Goal: Task Accomplishment & Management: Use online tool/utility

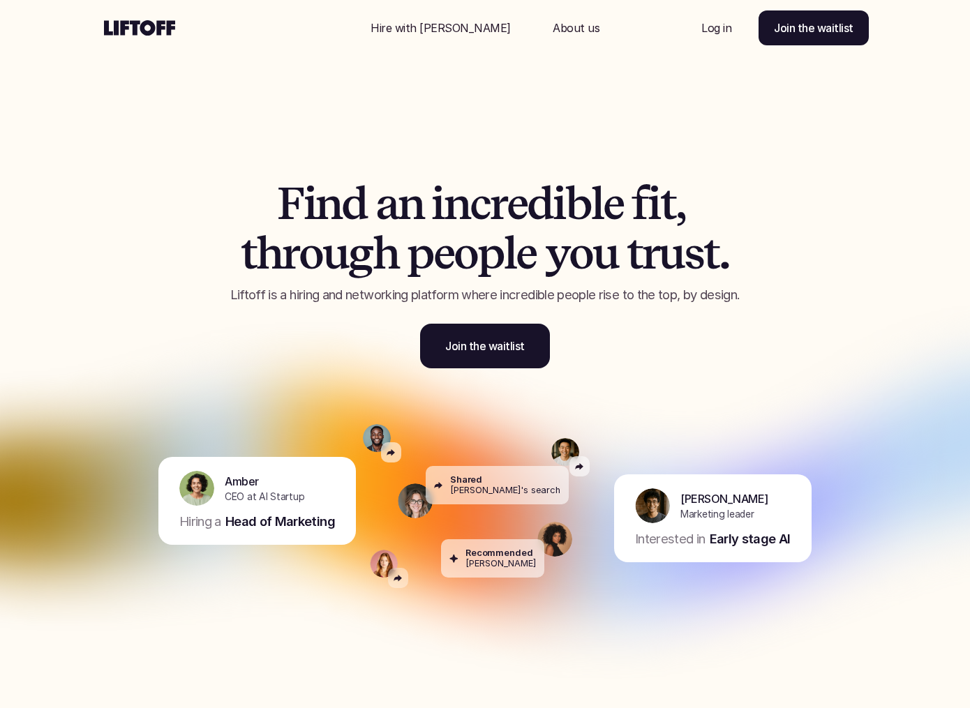
click at [721, 31] on p "Log in" at bounding box center [716, 28] width 30 height 17
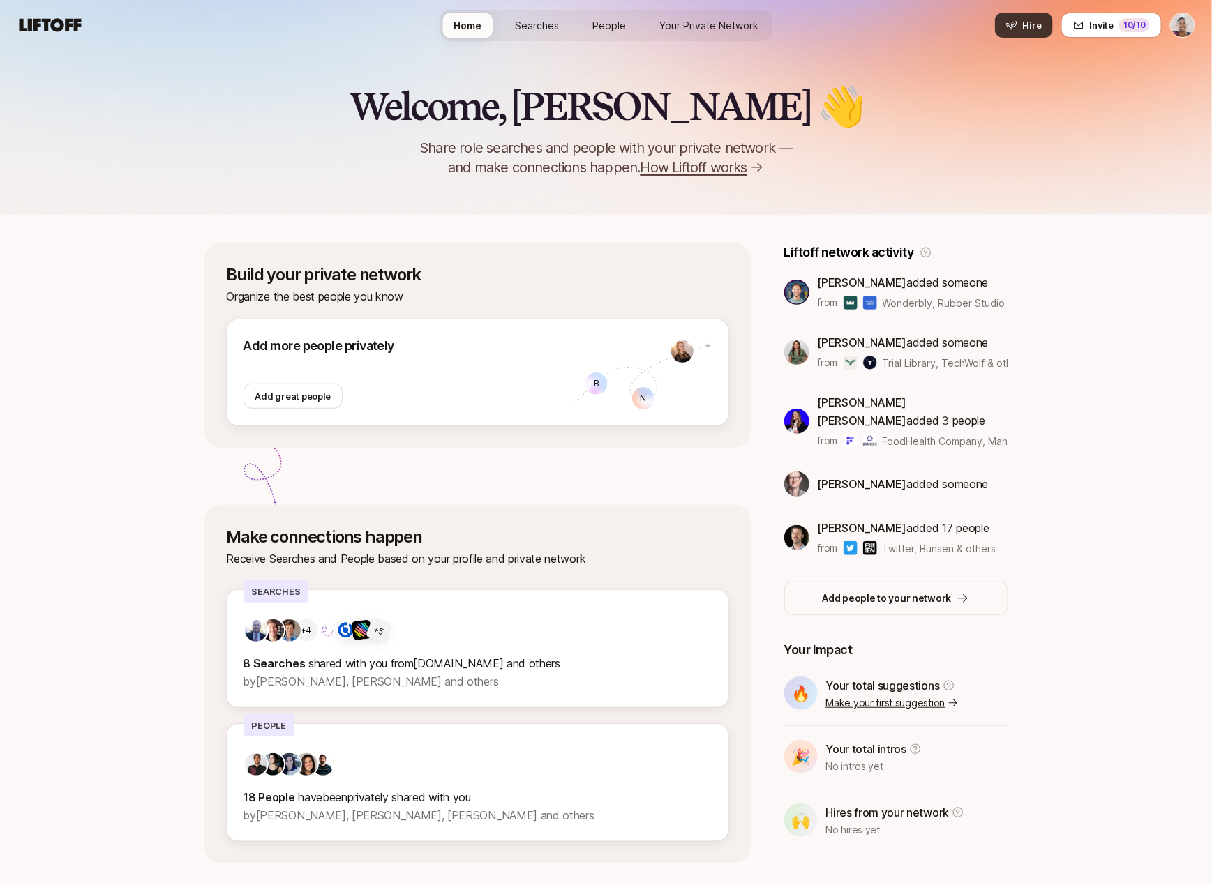
click at [1023, 32] on button "Hire" at bounding box center [1024, 25] width 58 height 25
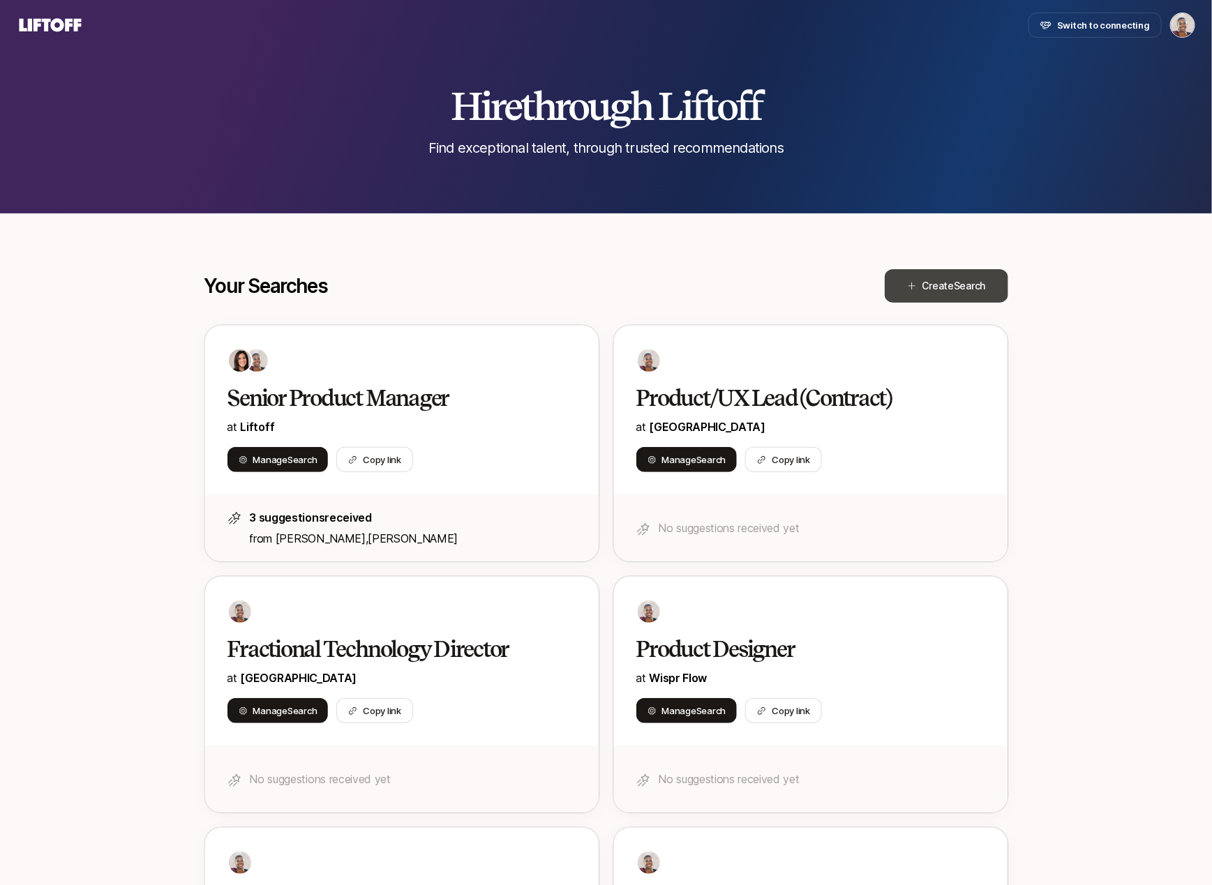
click at [927, 280] on span "Create Search" at bounding box center [953, 286] width 63 height 17
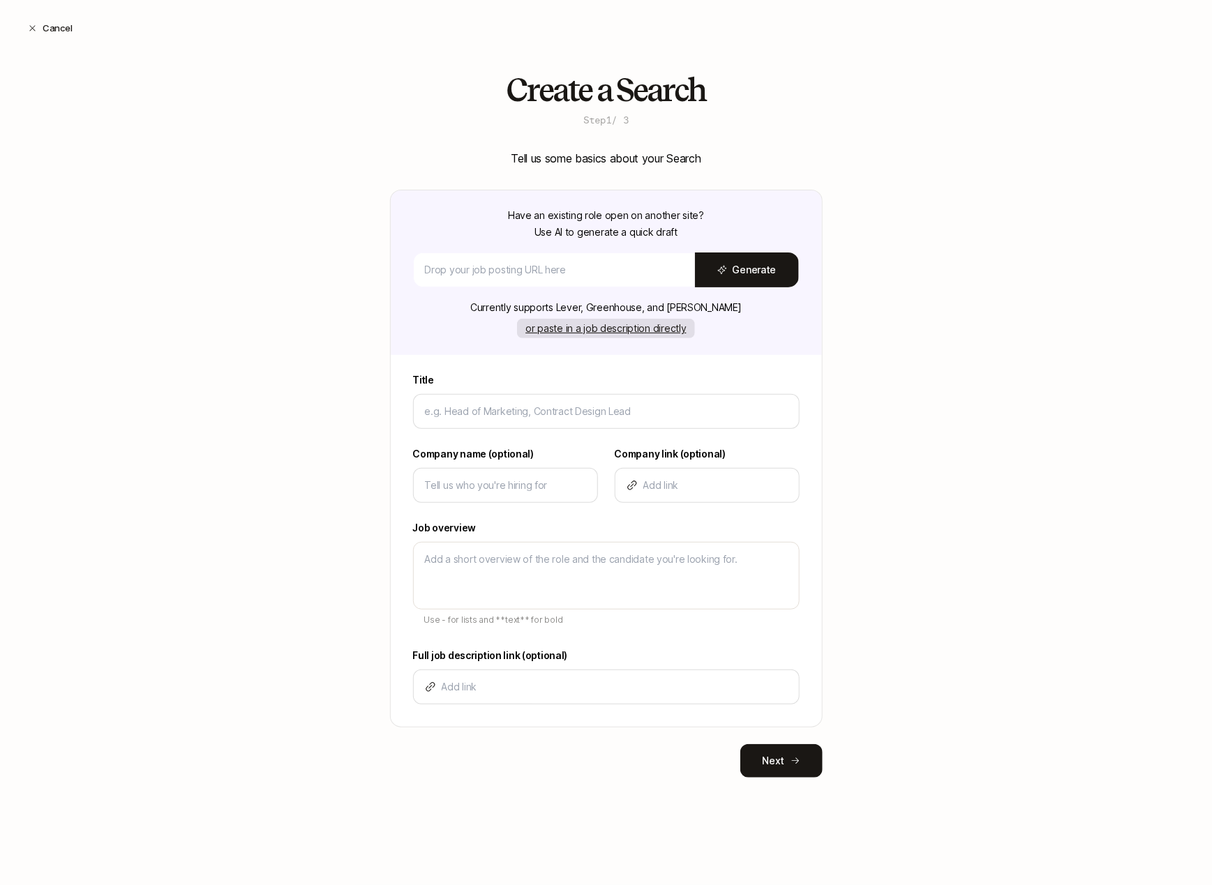
click at [593, 328] on button "or paste in a job description directly" at bounding box center [605, 329] width 177 height 20
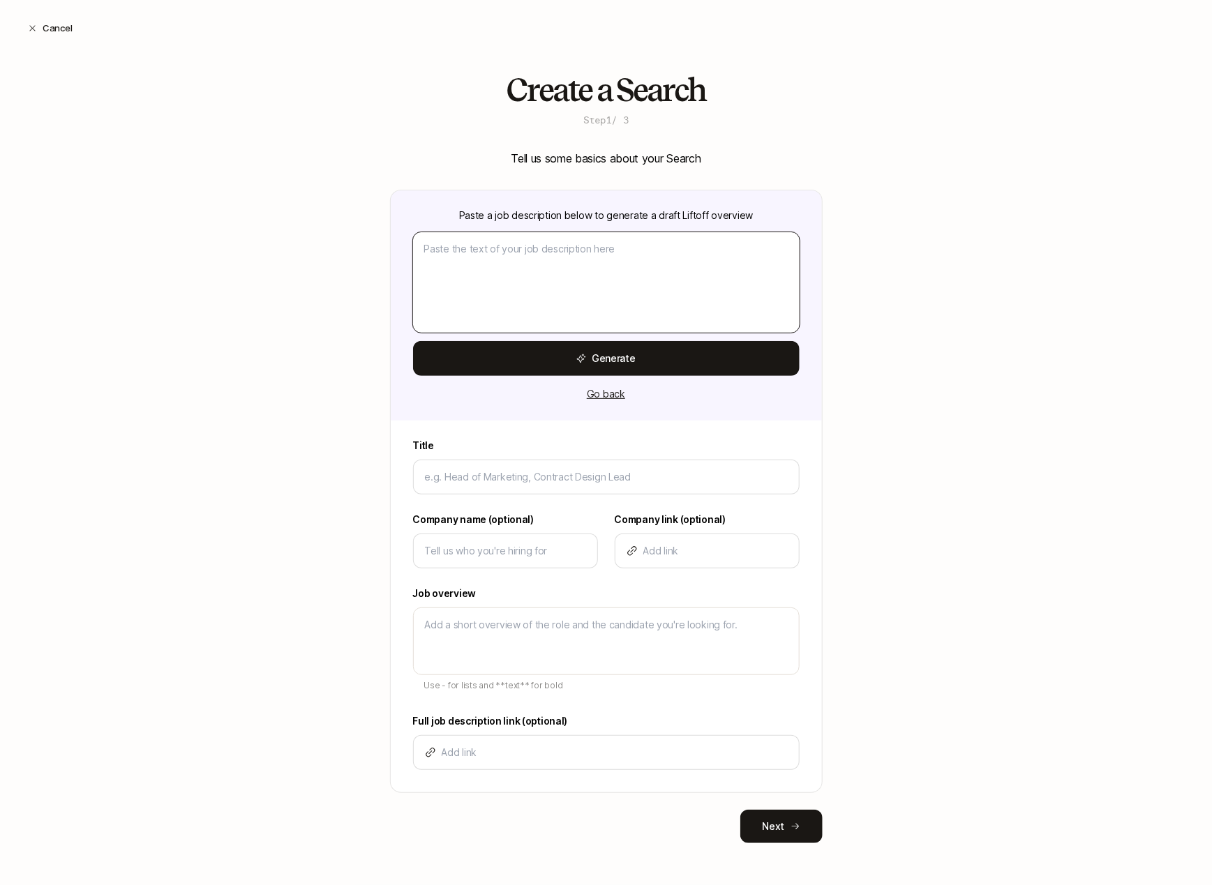
click at [539, 287] on textarea at bounding box center [606, 282] width 386 height 100
paste textarea "Courtyard.io is one of the fastest-growing collectibles startups. From cards to…"
type textarea "x"
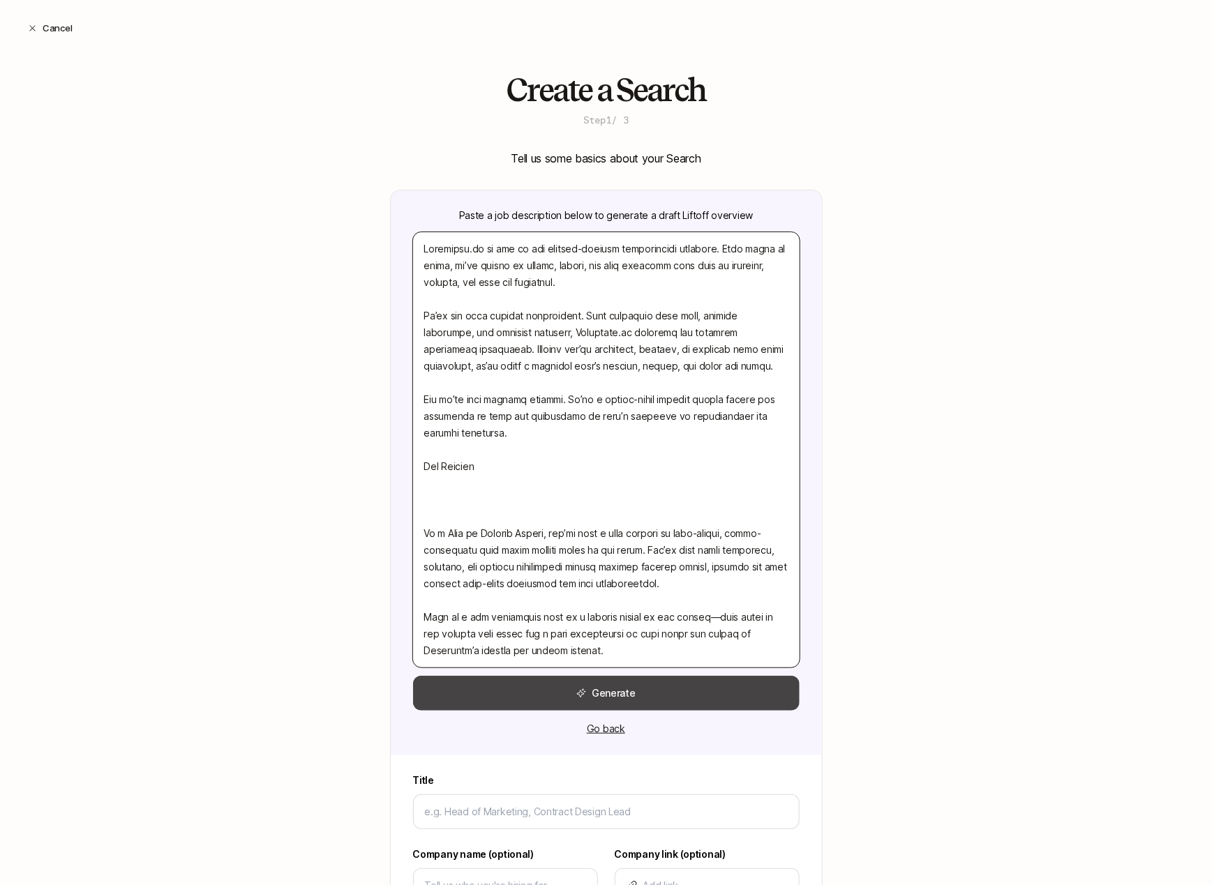
type textarea "Courtyard.io is one of the fastest-growing collectibles startups. From cards to…"
click at [601, 697] on button "Generate" at bounding box center [606, 693] width 386 height 35
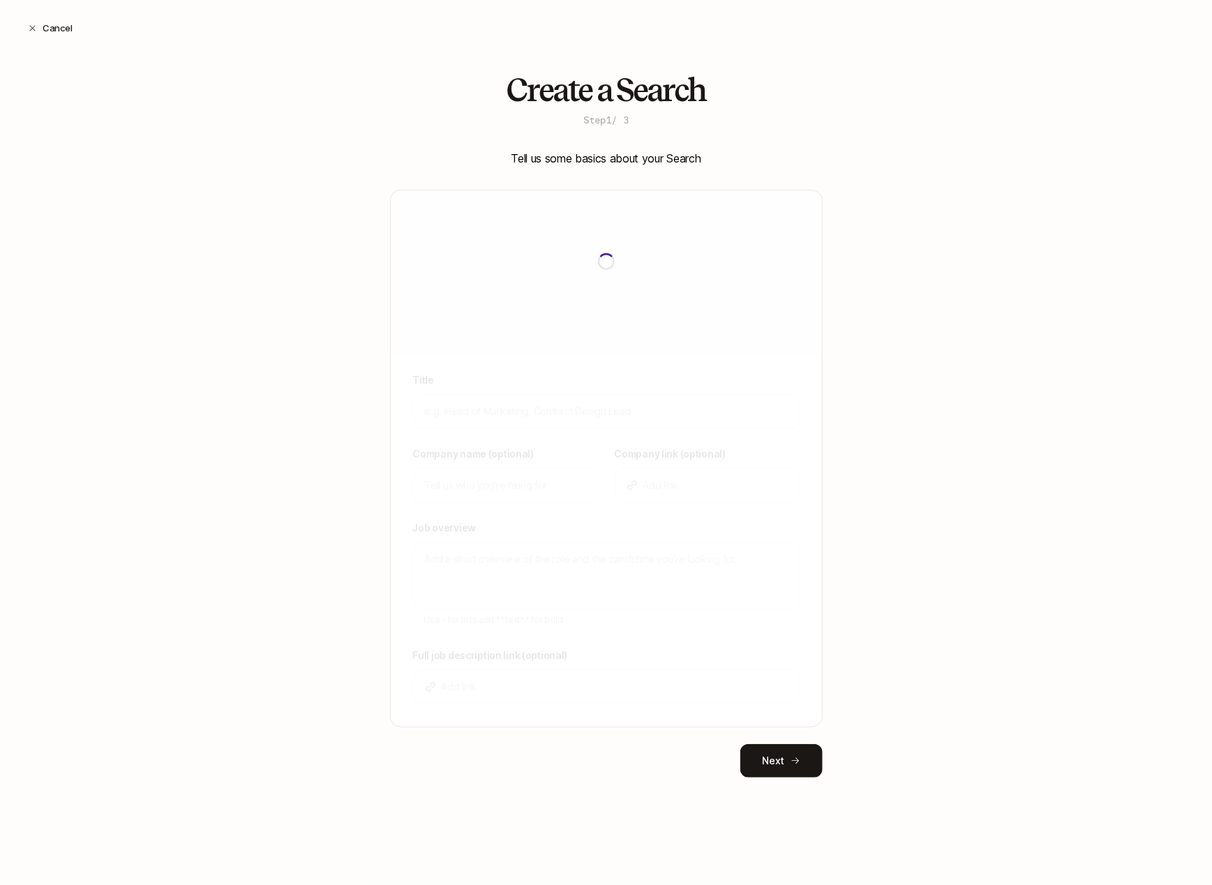
type input "Head of Product Design"
type input "Courtyard.io"
type textarea "Courtyard.io is building the ultimate collectibles platform that makes discover…"
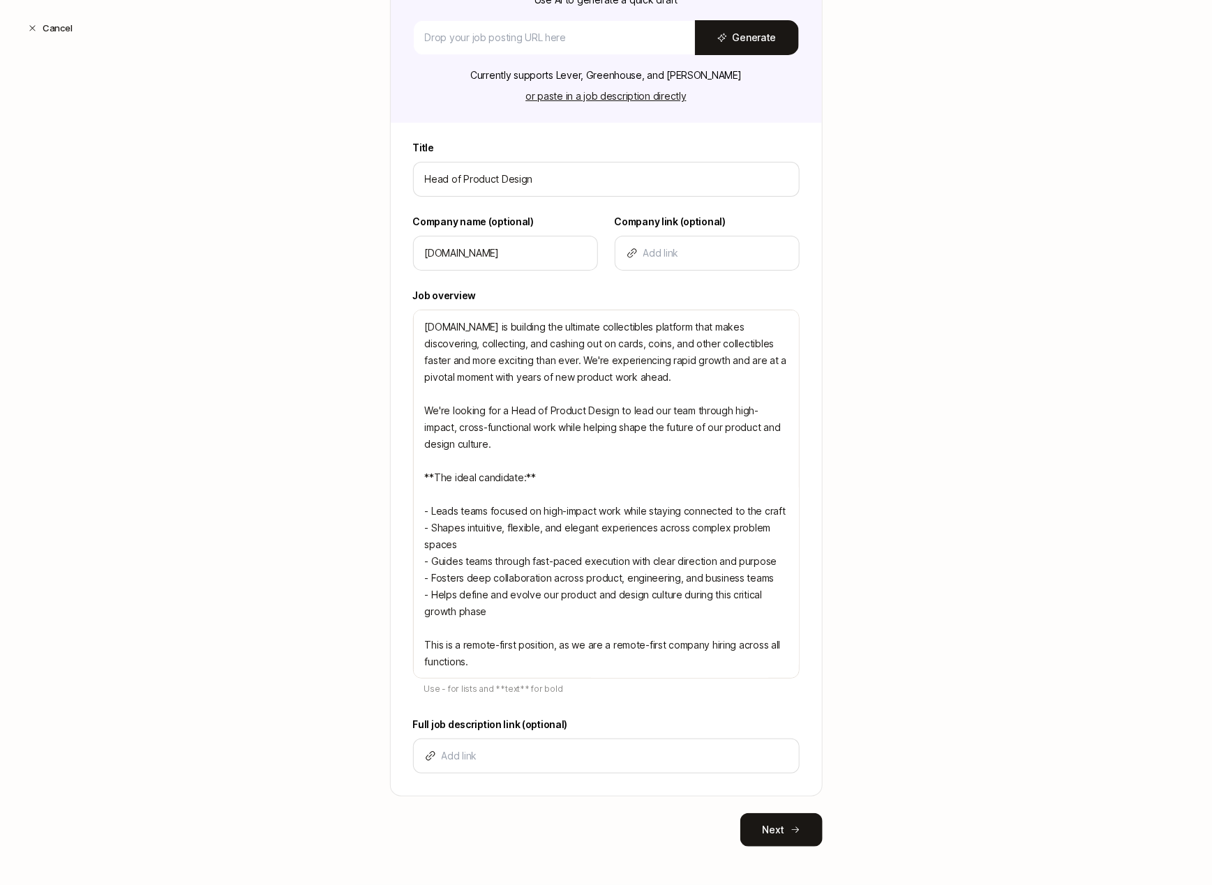
scroll to position [236, 0]
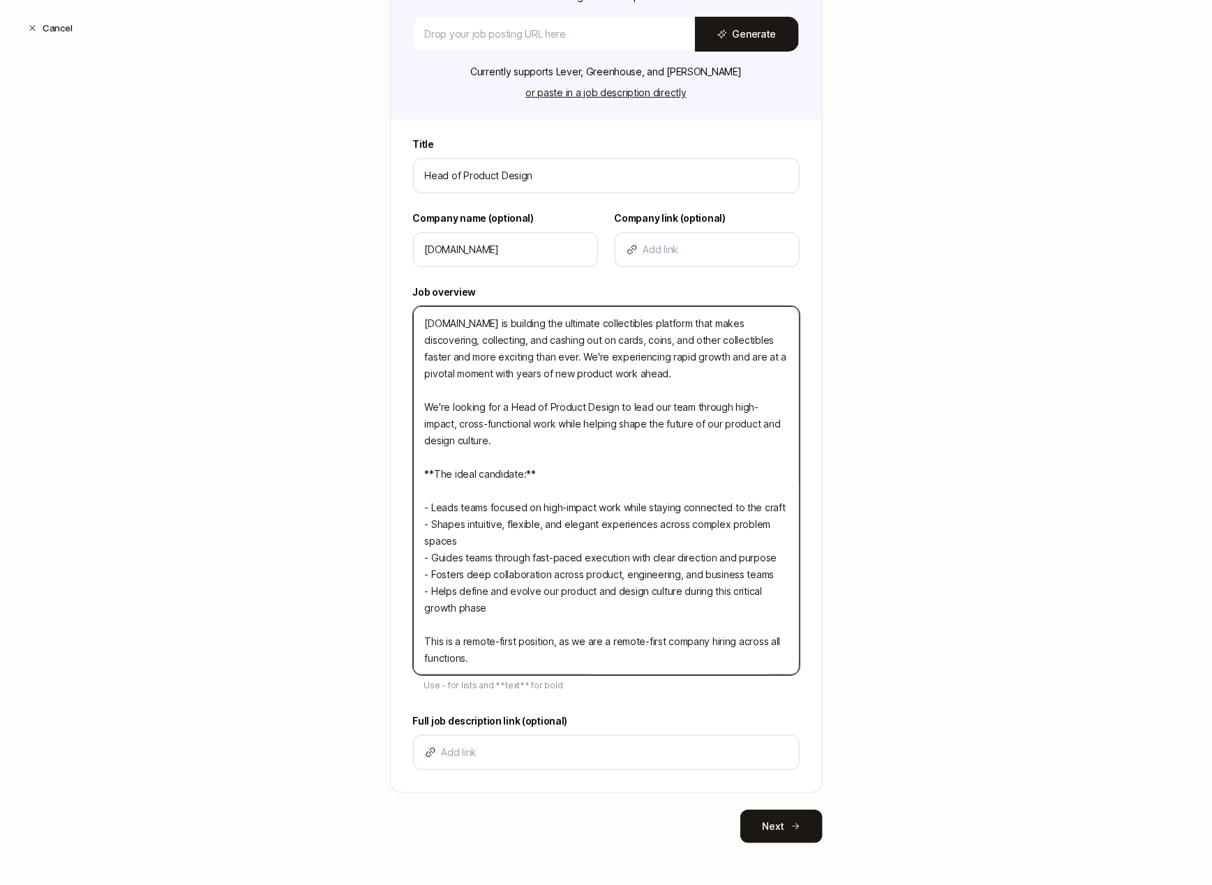
drag, startPoint x: 483, startPoint y: 656, endPoint x: 408, endPoint y: 643, distance: 76.5
click at [408, 643] on div "Title Head of Product Design Company name (optional) Courtyard.io Company link …" at bounding box center [606, 464] width 431 height 656
click at [455, 384] on textarea "Courtyard.io is building the ultimate collectibles platform that makes discover…" at bounding box center [606, 490] width 386 height 369
drag, startPoint x: 433, startPoint y: 320, endPoint x: 464, endPoint y: 439, distance: 123.3
click at [464, 439] on textarea "Courtyard.io is building the ultimate collectibles platform that makes discover…" at bounding box center [606, 490] width 386 height 369
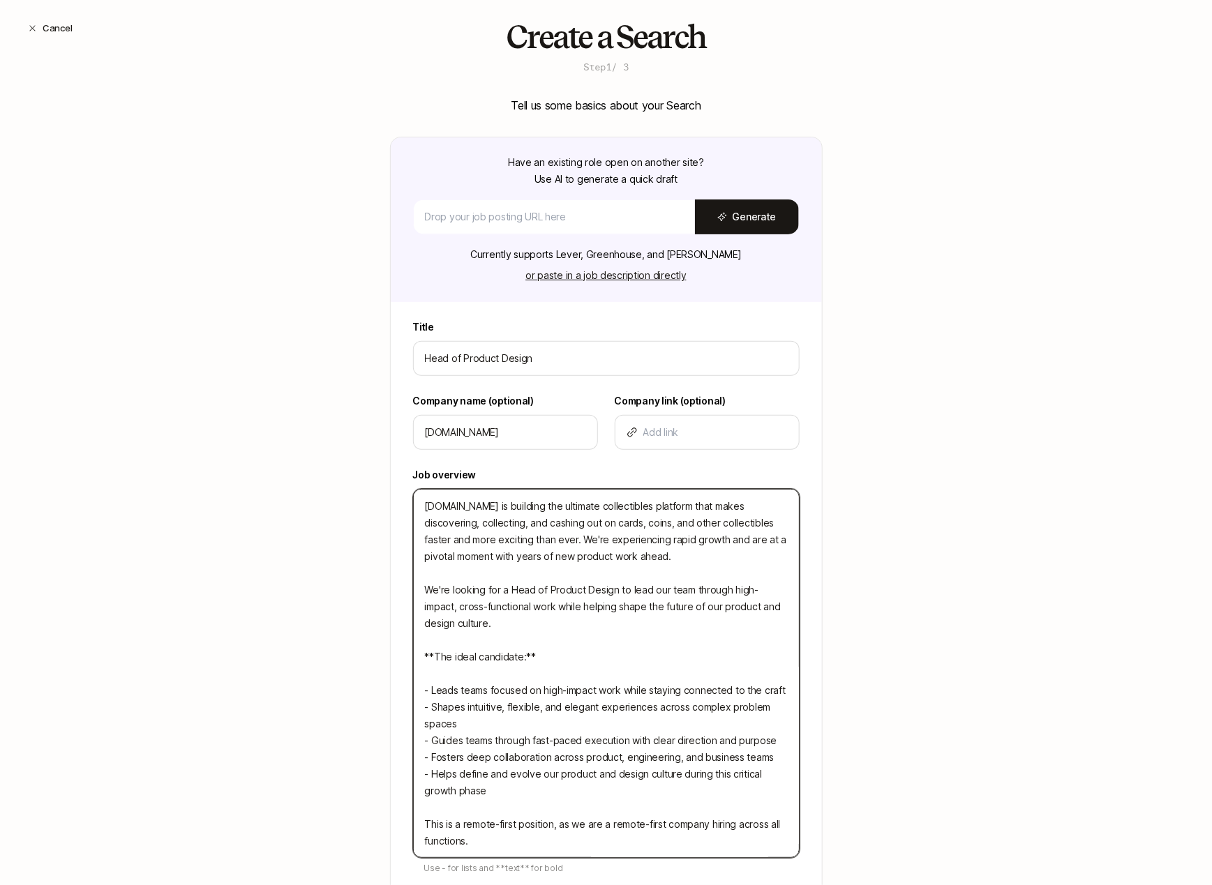
scroll to position [0, 0]
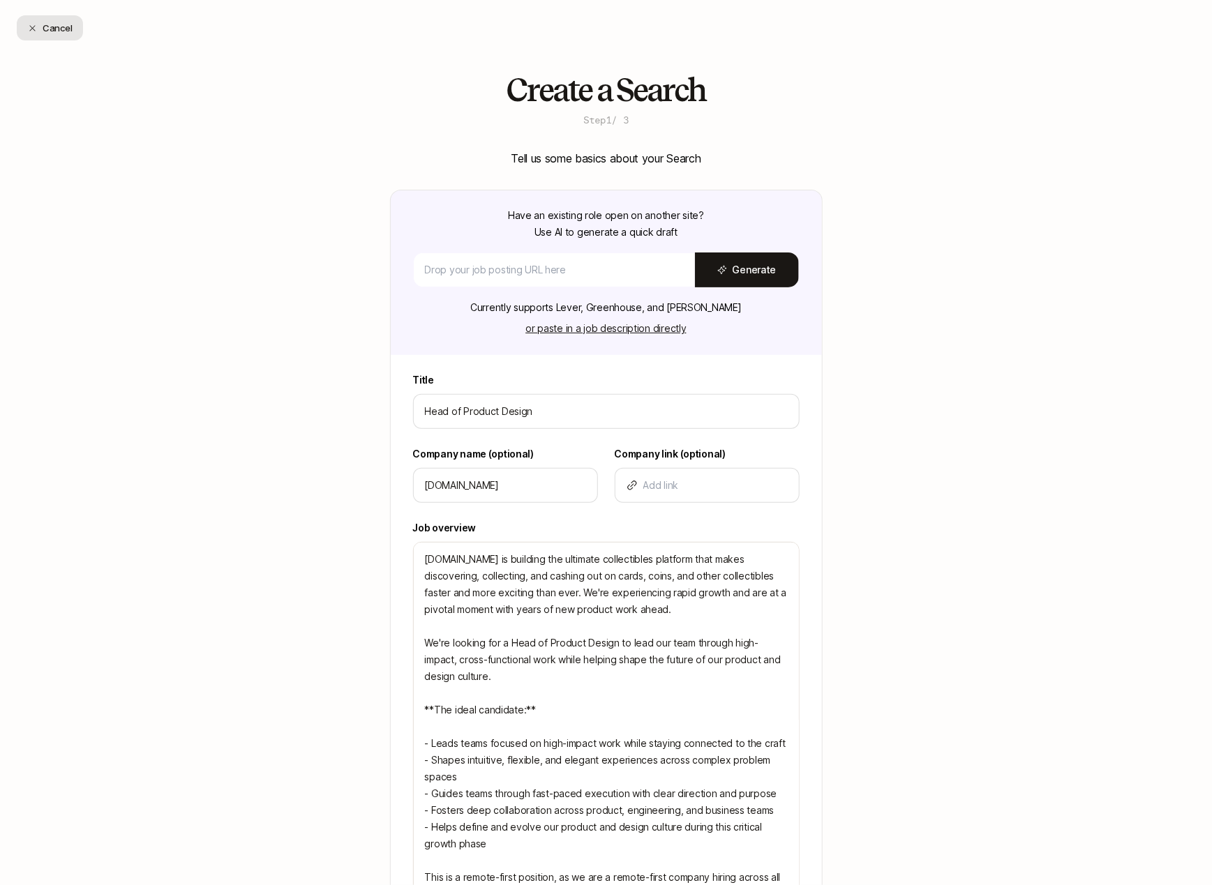
click at [56, 23] on button "Cancel" at bounding box center [50, 27] width 66 height 25
type textarea "x"
